Goal: Task Accomplishment & Management: Manage account settings

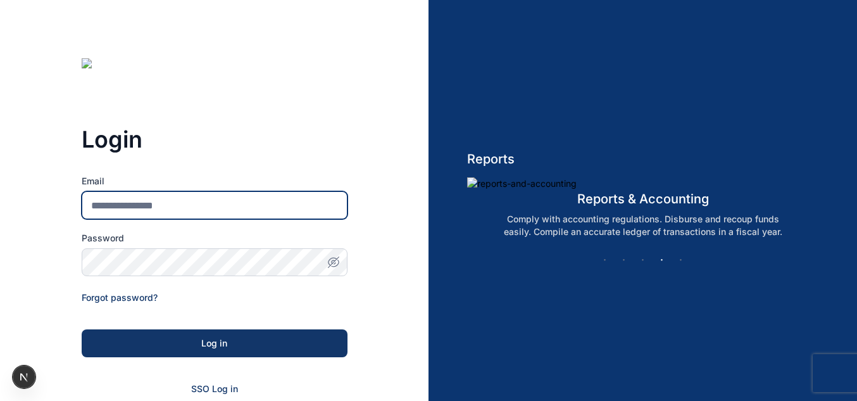
click at [253, 208] on input "Email" at bounding box center [215, 205] width 266 height 28
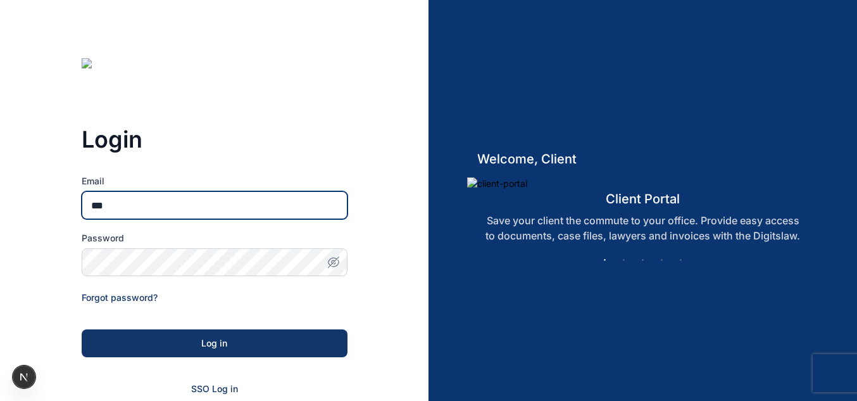
type input "**********"
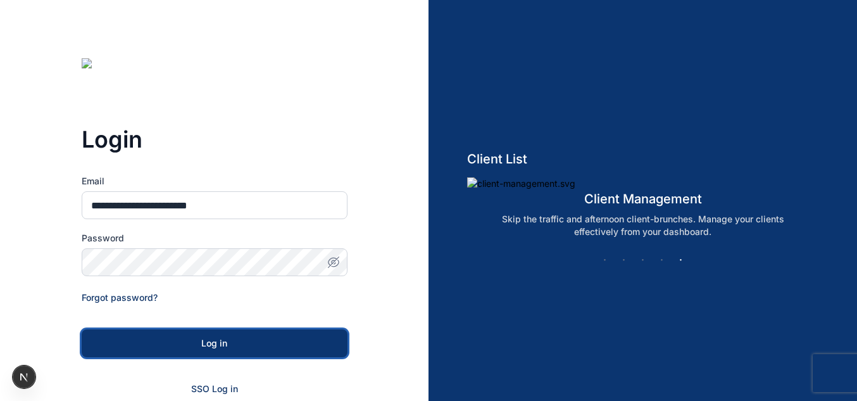
click at [202, 345] on div "Log in" at bounding box center [214, 343] width 225 height 13
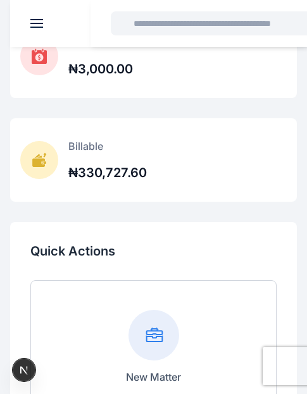
scroll to position [303, 0]
